Goal: Information Seeking & Learning: Find specific fact

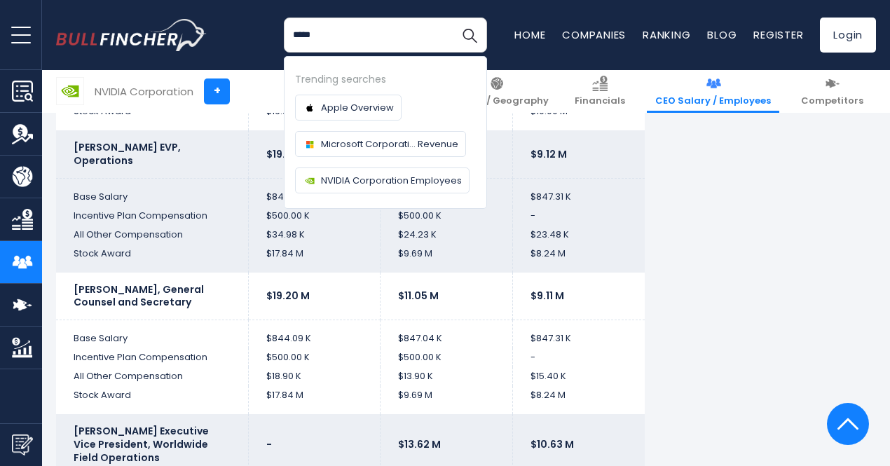
type input "*****"
click at [452, 18] on button "Search" at bounding box center [469, 35] width 35 height 35
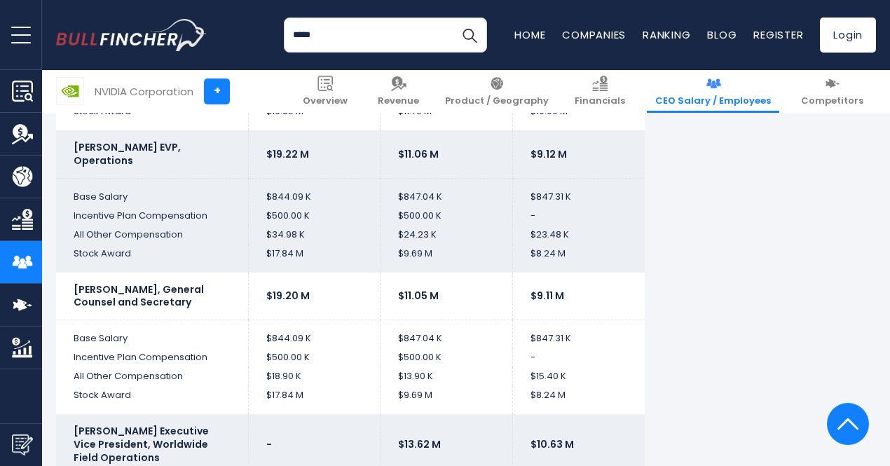
click at [347, 27] on input "*****" at bounding box center [385, 35] width 203 height 35
click at [464, 36] on img "Search" at bounding box center [469, 35] width 18 height 18
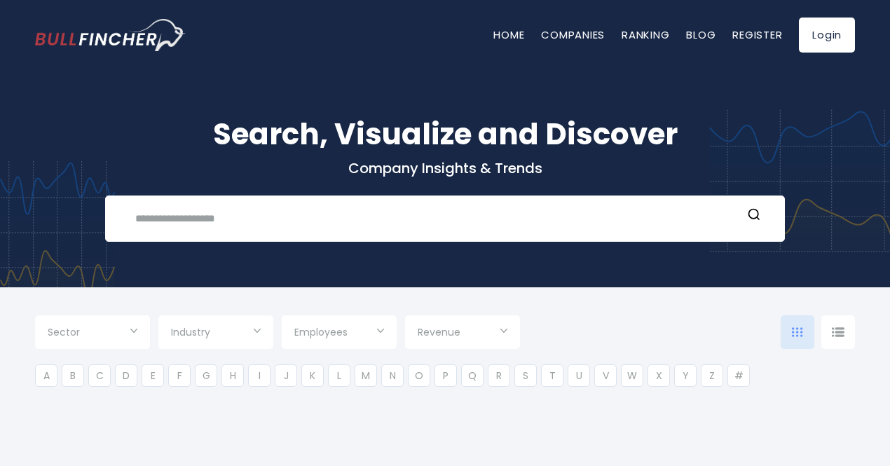
type input "***"
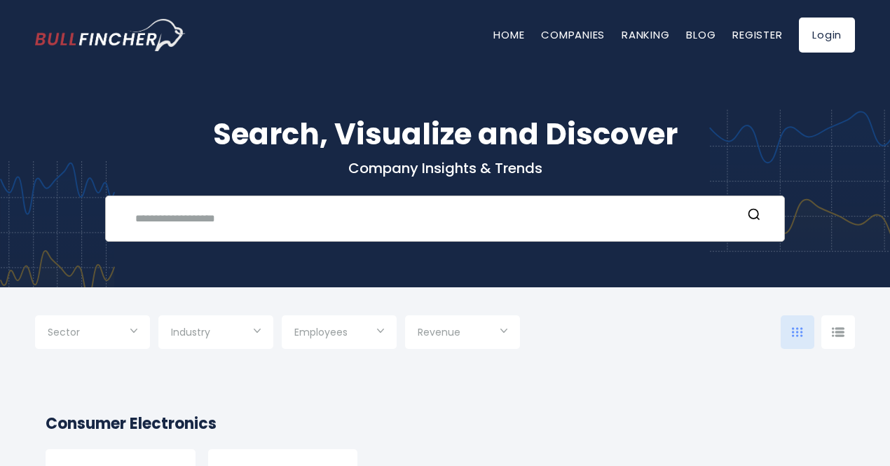
click at [184, 206] on input "text" at bounding box center [434, 218] width 615 height 26
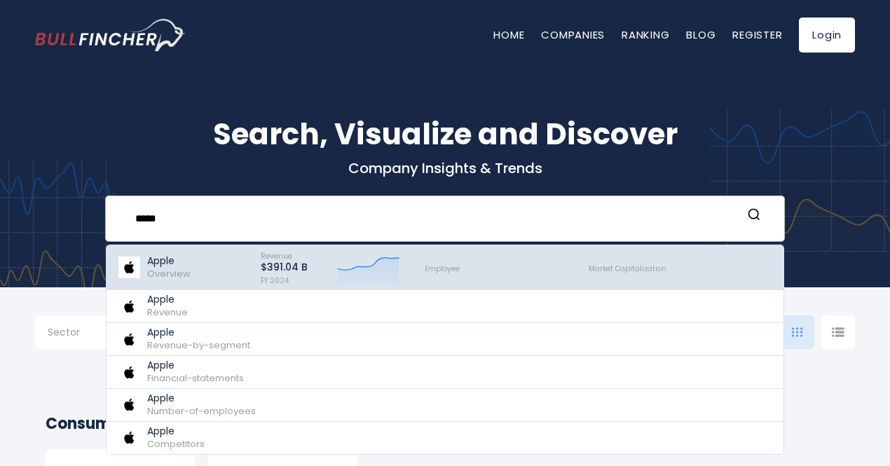
type input "*****"
click at [172, 271] on span "Overview" at bounding box center [168, 273] width 43 height 13
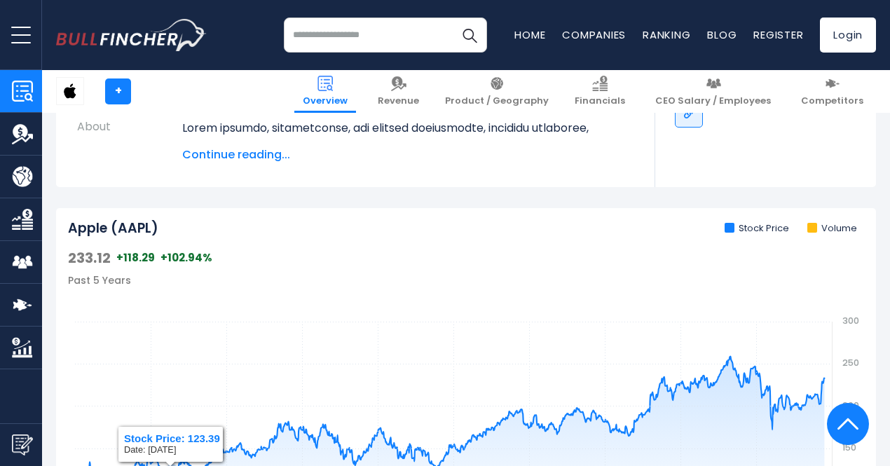
scroll to position [490, 0]
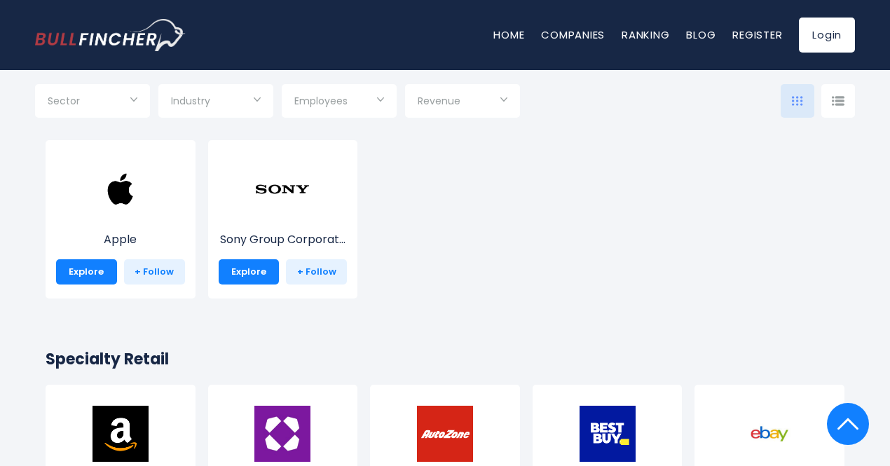
scroll to position [280, 0]
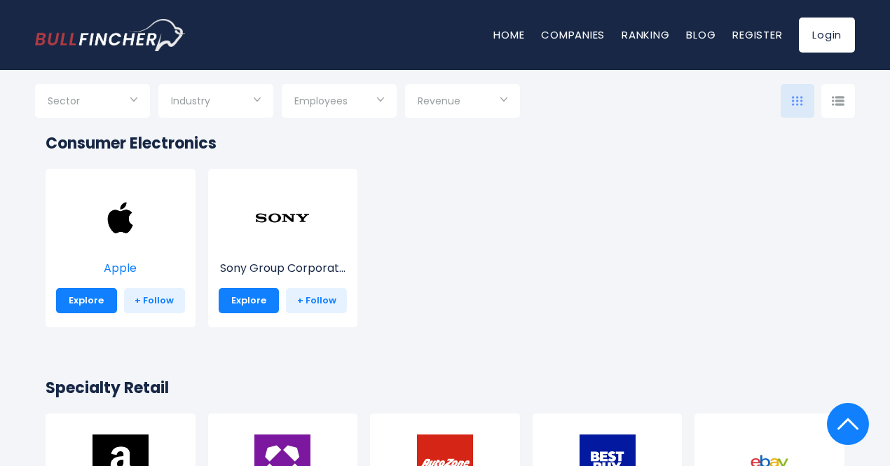
click at [133, 222] on img at bounding box center [120, 218] width 56 height 56
click at [113, 244] on img at bounding box center [120, 218] width 56 height 56
click at [129, 268] on p "Apple" at bounding box center [120, 268] width 129 height 17
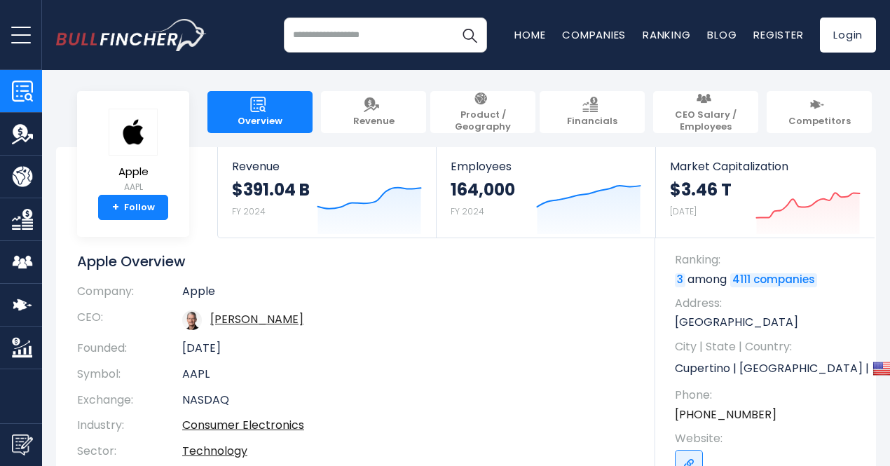
click at [23, 225] on img "Company Financials" at bounding box center [22, 219] width 21 height 21
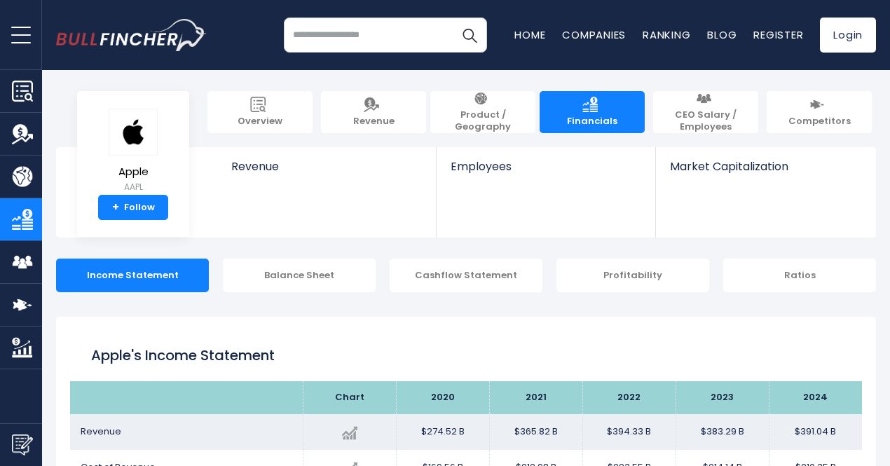
click at [21, 260] on img "Company Employees" at bounding box center [22, 261] width 21 height 21
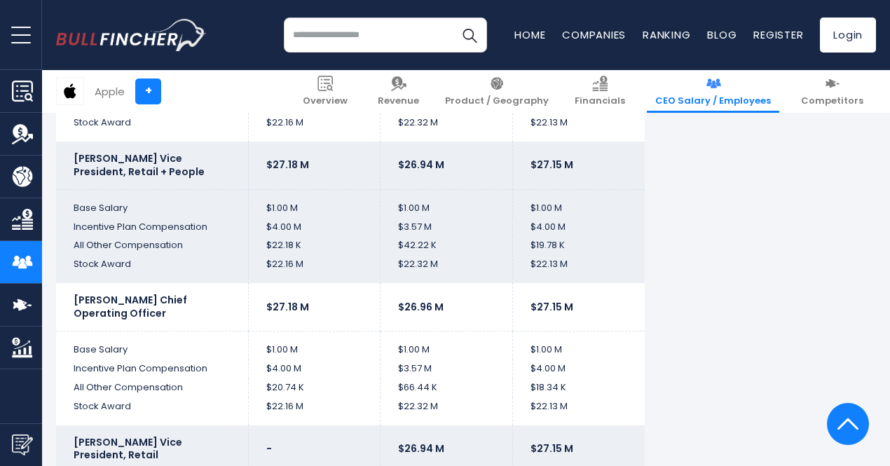
scroll to position [3152, 0]
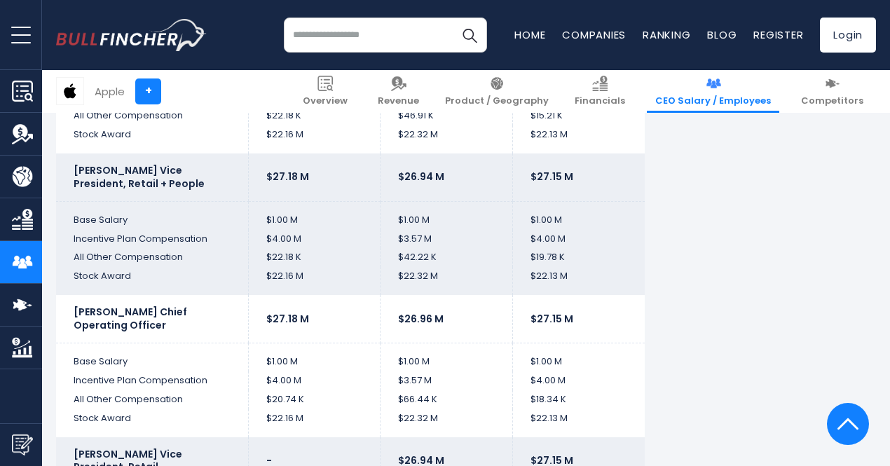
drag, startPoint x: 143, startPoint y: 166, endPoint x: 190, endPoint y: 179, distance: 48.8
click at [190, 179] on td "Deirdre O’Brien Senior Vice President, Retail + People" at bounding box center [152, 177] width 192 height 48
copy b "Senior Vice President, Retail + People"
click at [319, 194] on td "$27.18 M" at bounding box center [314, 177] width 132 height 48
click at [319, 27] on input "search" at bounding box center [385, 35] width 203 height 35
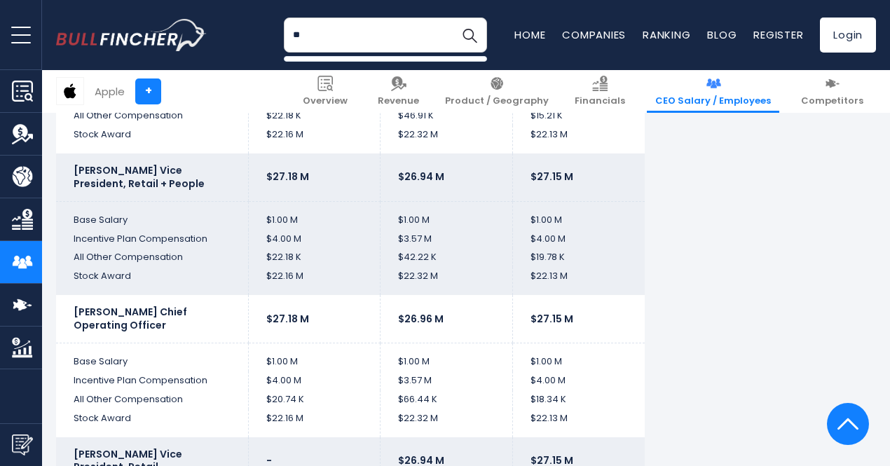
type input "*"
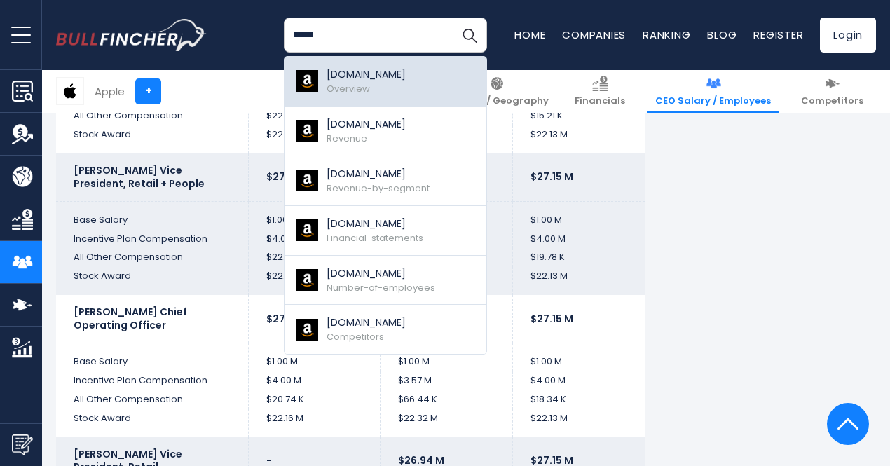
type input "******"
click at [362, 71] on p "Amazon.com" at bounding box center [365, 74] width 79 height 15
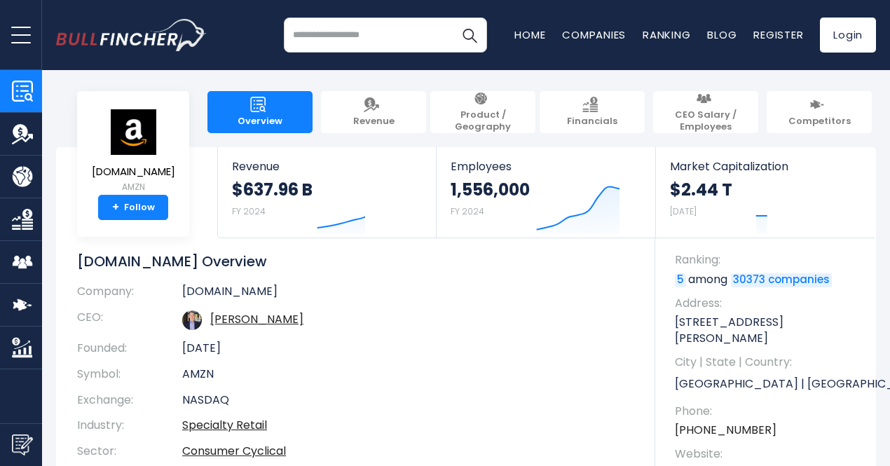
click at [25, 271] on img "Company Employees" at bounding box center [22, 261] width 21 height 21
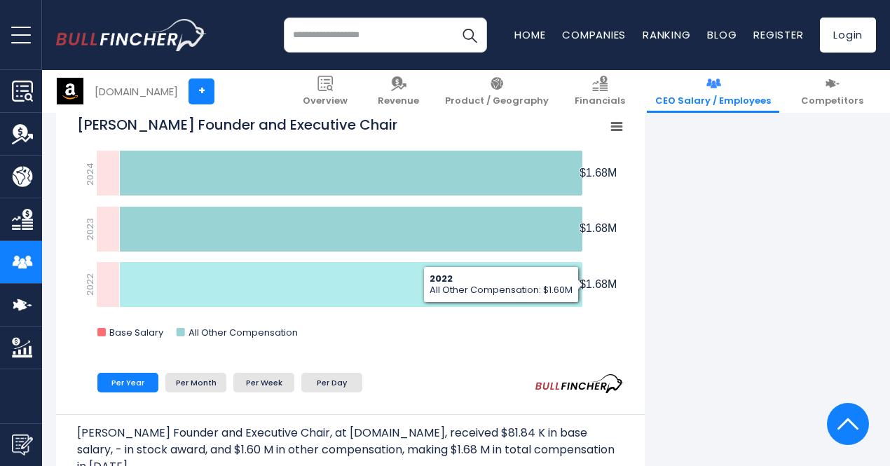
scroll to position [2662, 0]
